Goal: Transaction & Acquisition: Purchase product/service

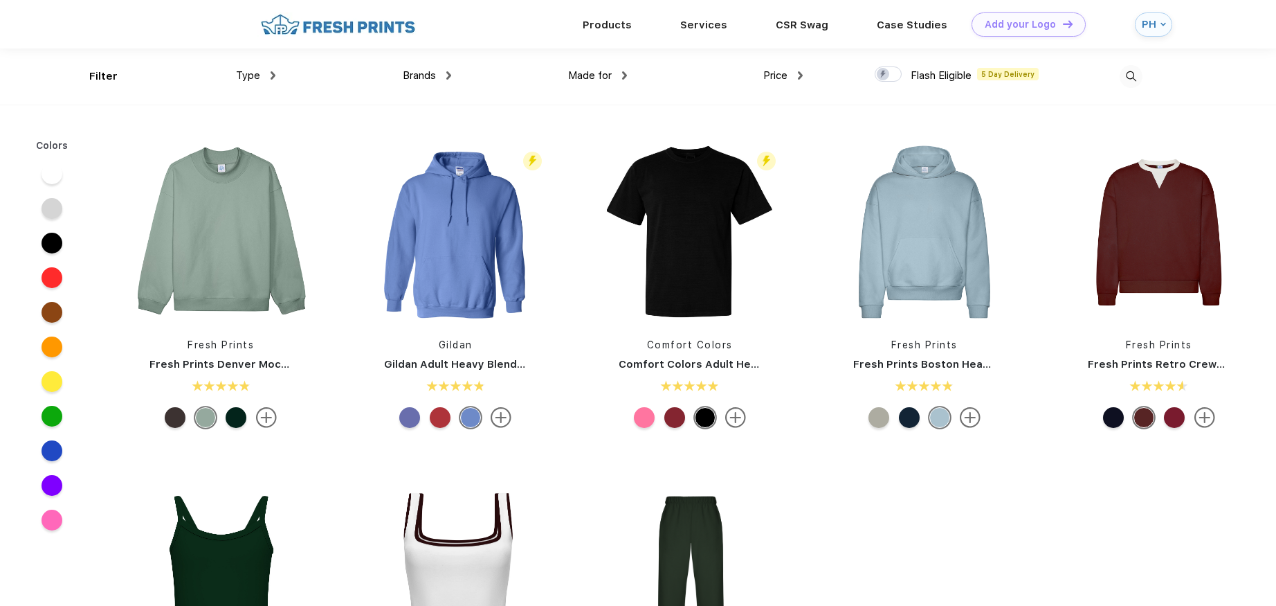
scroll to position [1, 0]
click at [277, 78] on div "Brands Most Popular Brands Moleskine Hydroflask Marine Layer S'well [PERSON_NAM…" at bounding box center [363, 76] width 176 height 56
click at [274, 75] on img at bounding box center [273, 75] width 5 height 8
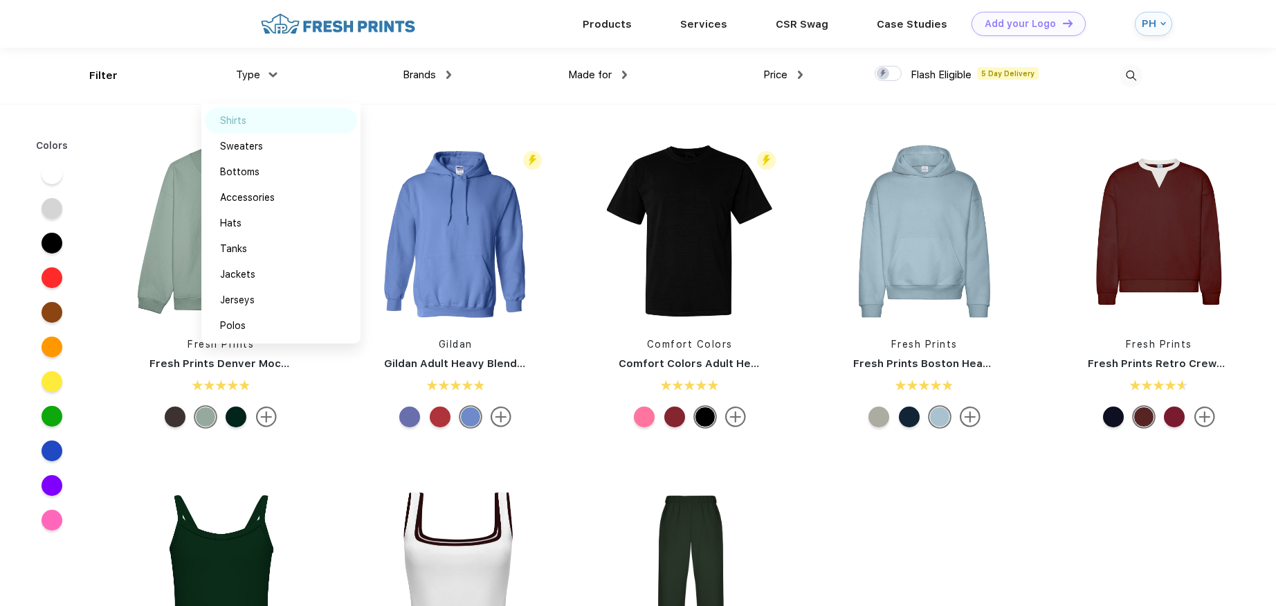
click at [257, 124] on div "Shirts" at bounding box center [281, 121] width 152 height 26
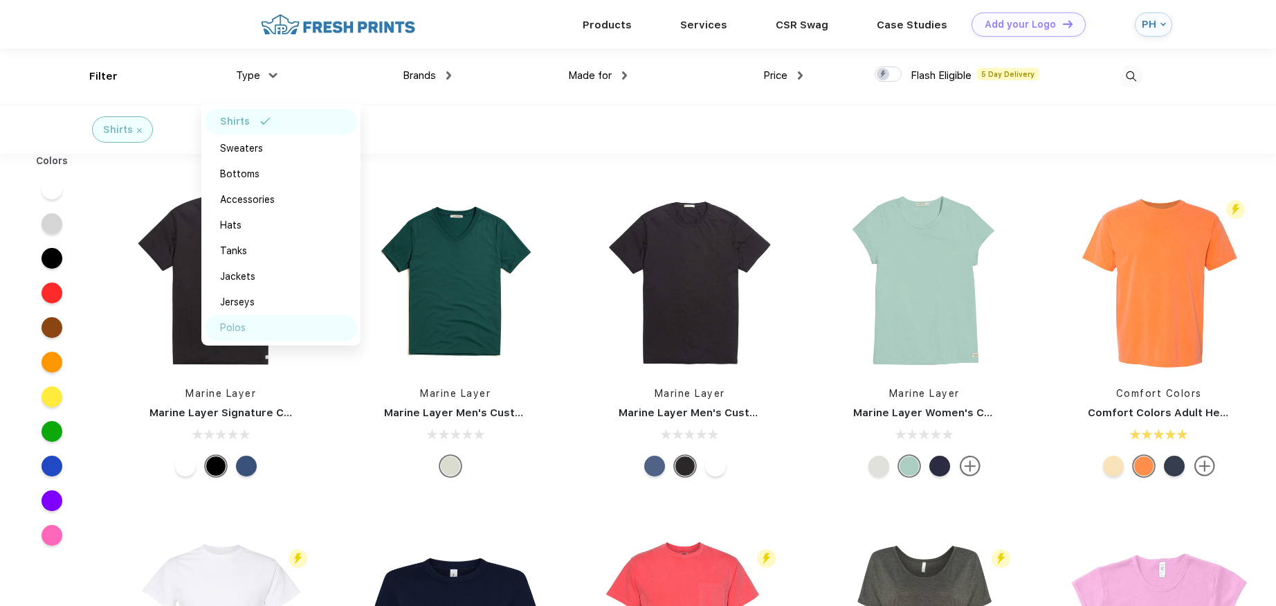
click at [245, 332] on div "Polos" at bounding box center [233, 327] width 26 height 15
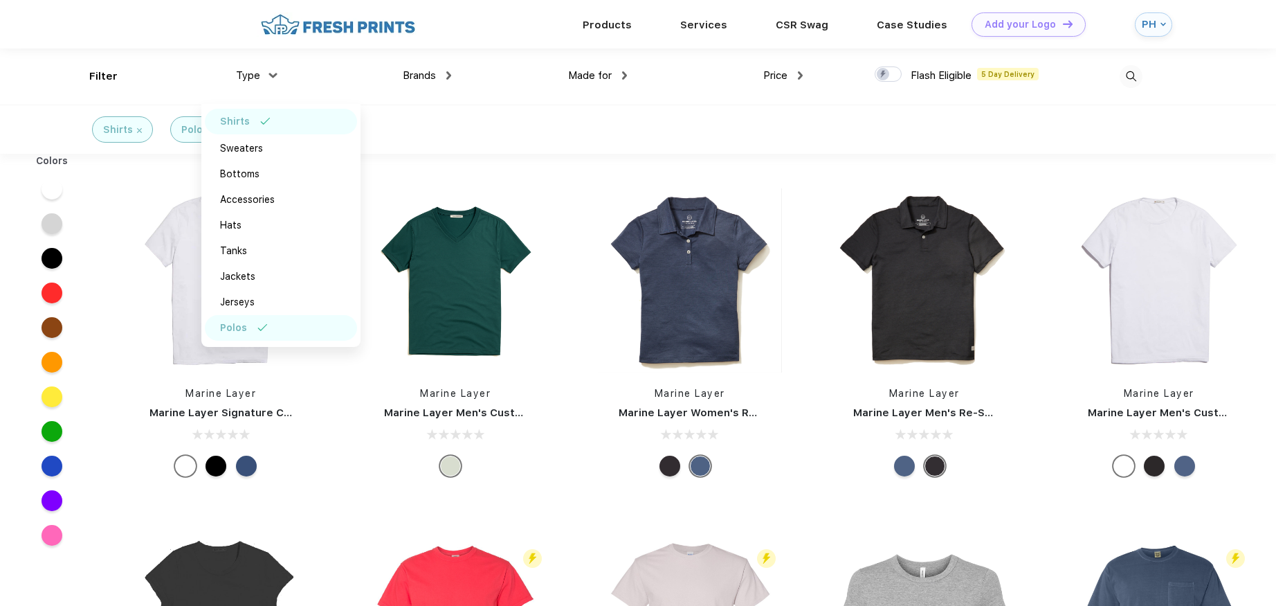
click at [264, 122] on img at bounding box center [265, 121] width 10 height 7
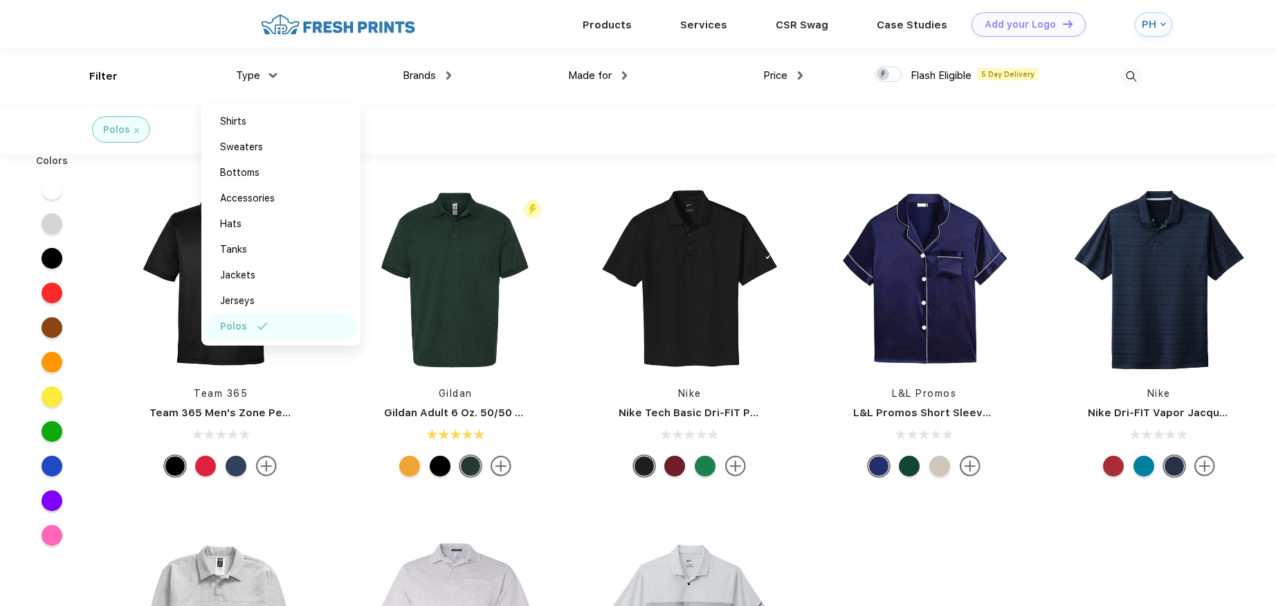
click at [493, 28] on div at bounding box center [408, 24] width 302 height 24
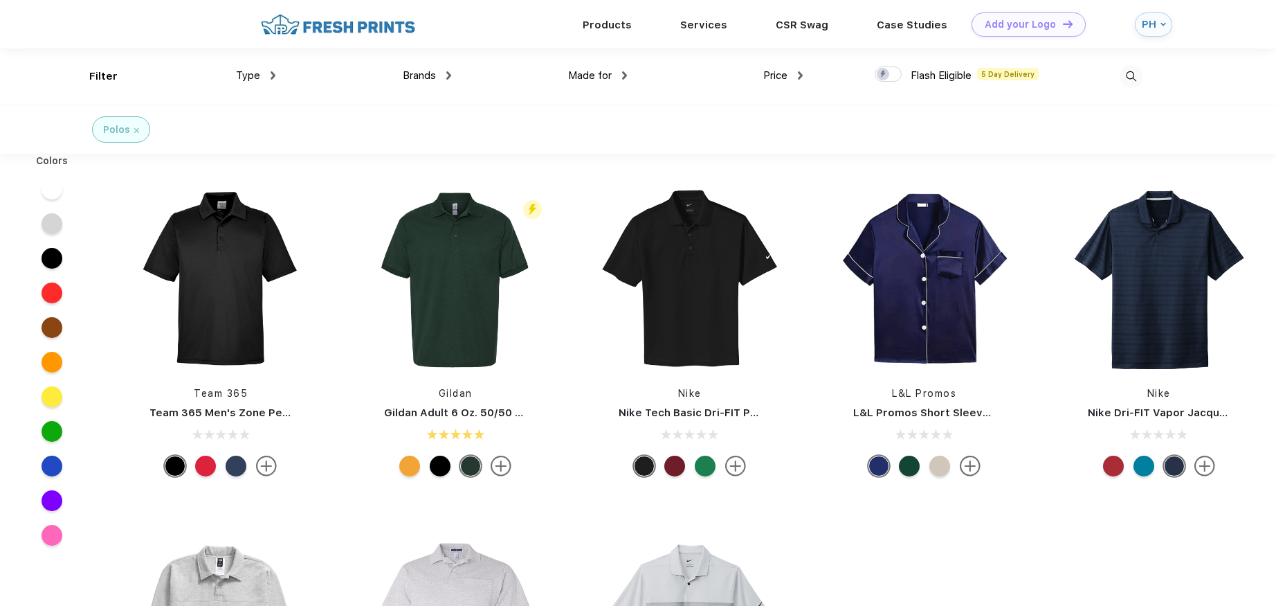
click at [570, 70] on span "Made for" at bounding box center [590, 75] width 44 height 12
click at [597, 73] on span "Made for" at bounding box center [590, 75] width 44 height 12
click at [626, 75] on img at bounding box center [624, 75] width 5 height 8
click at [581, 167] on div "Men" at bounding box center [613, 173] width 152 height 26
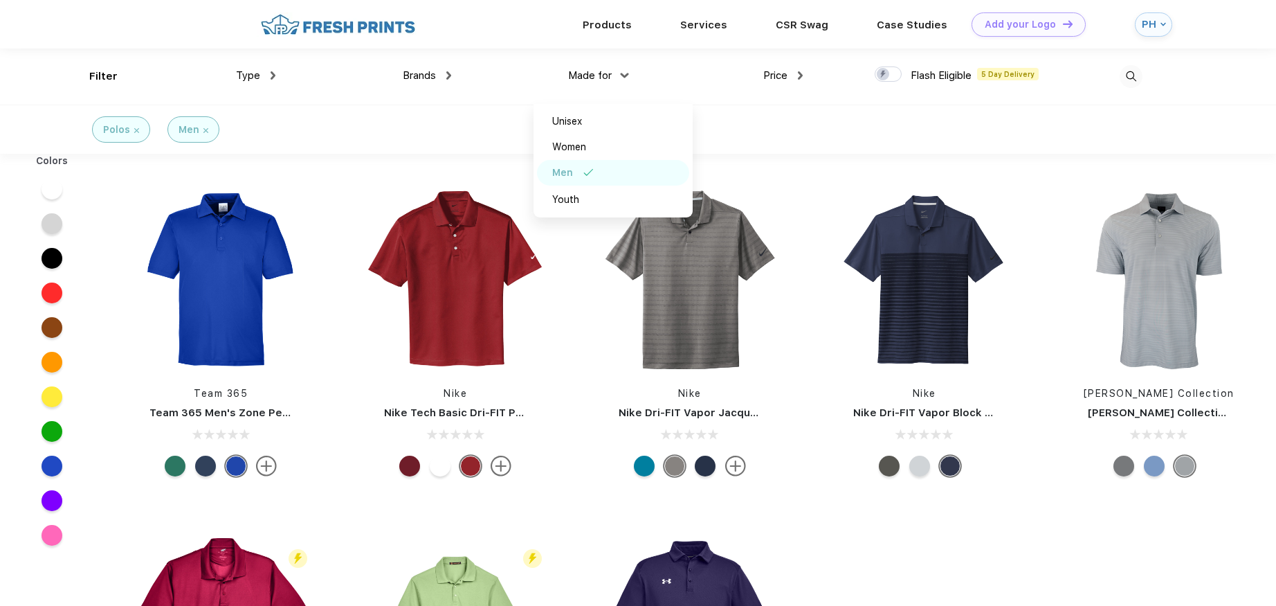
click at [689, 64] on div "Price $ $$ $$$" at bounding box center [715, 76] width 176 height 56
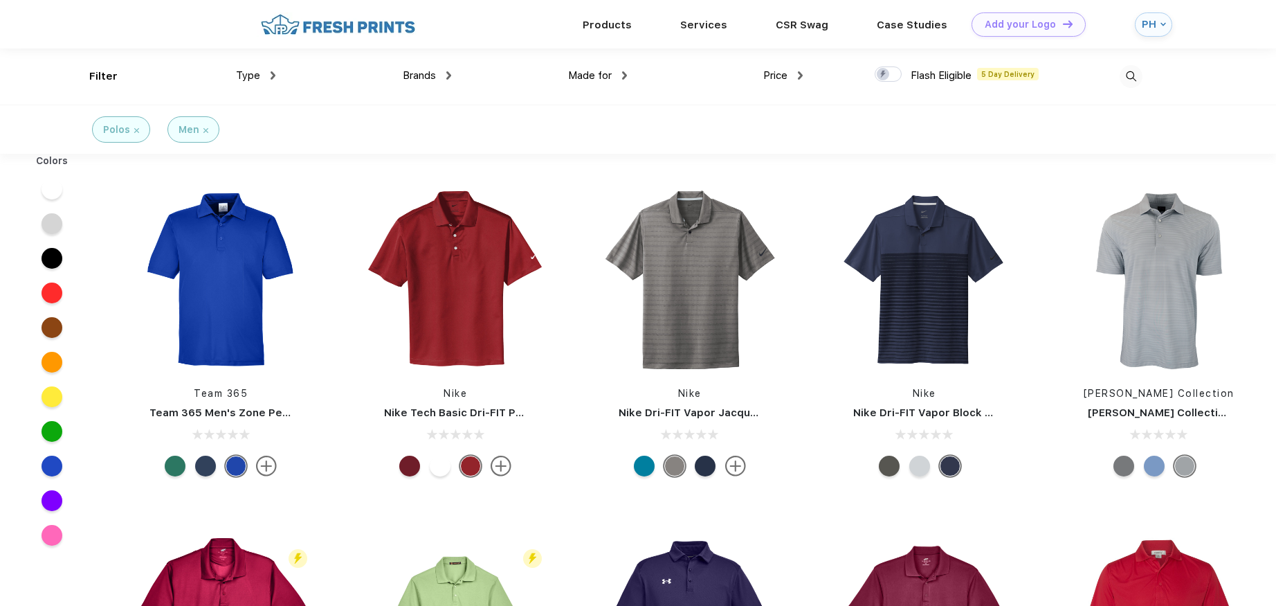
click at [53, 464] on div at bounding box center [52, 465] width 21 height 21
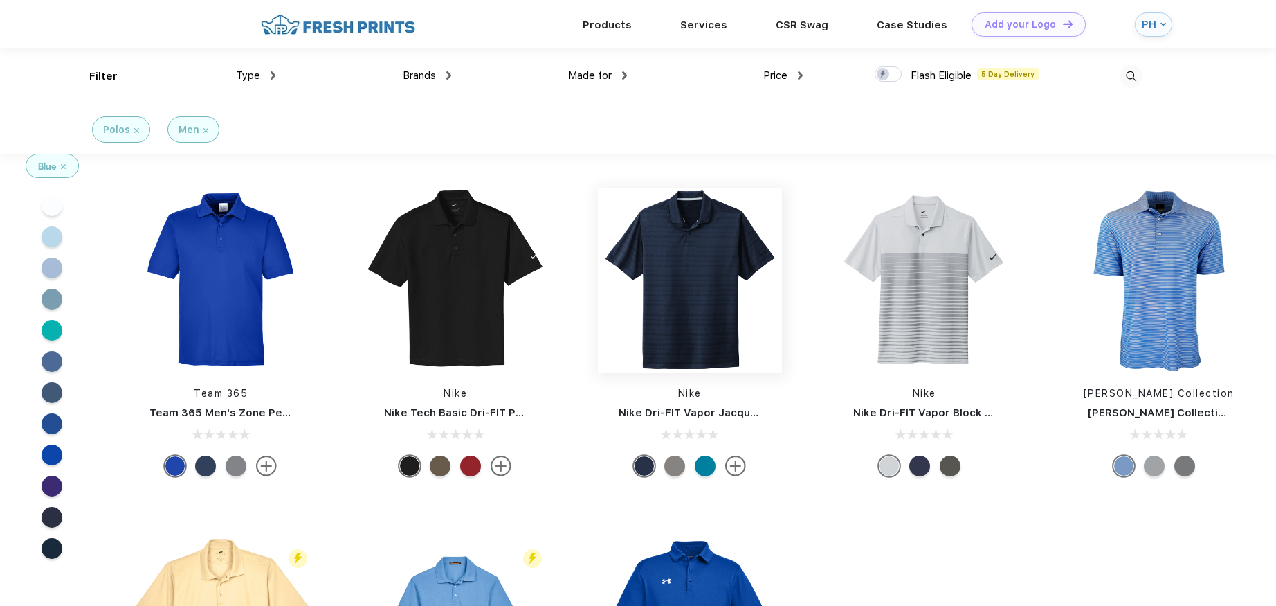
click at [678, 305] on img at bounding box center [690, 280] width 184 height 184
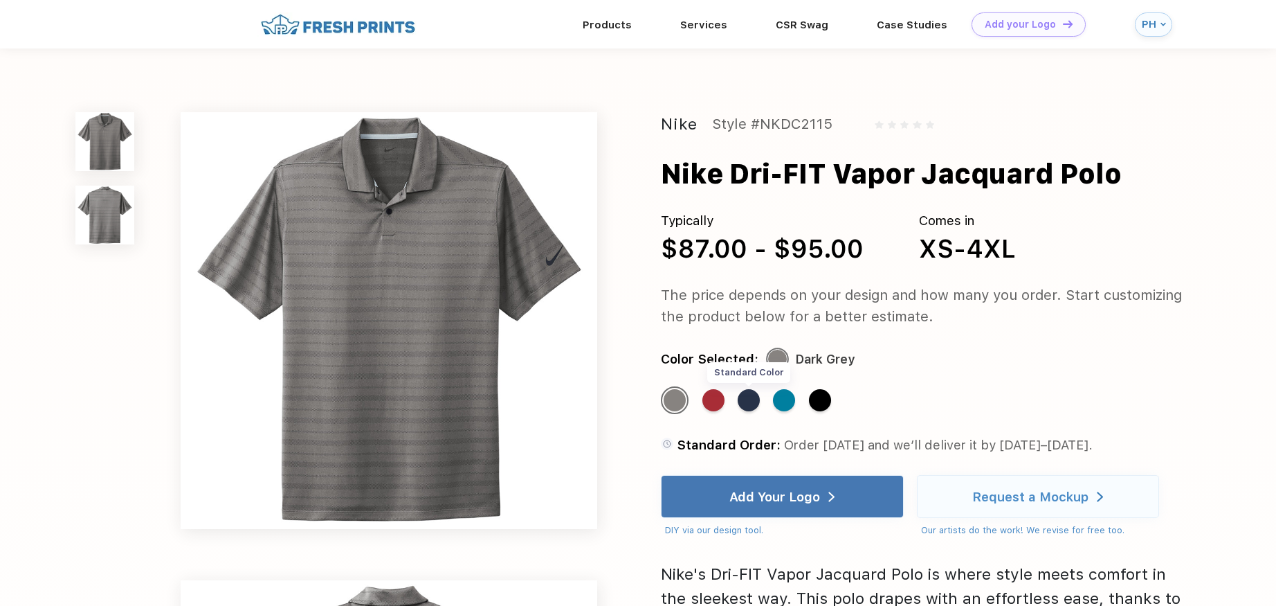
click at [750, 402] on div "Standard Color" at bounding box center [749, 400] width 22 height 22
